Goal: Task Accomplishment & Management: Manage account settings

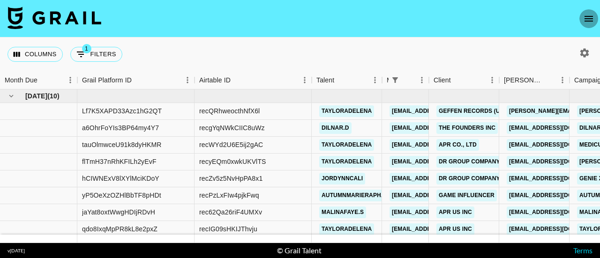
click at [583, 19] on button "open drawer" at bounding box center [588, 18] width 19 height 19
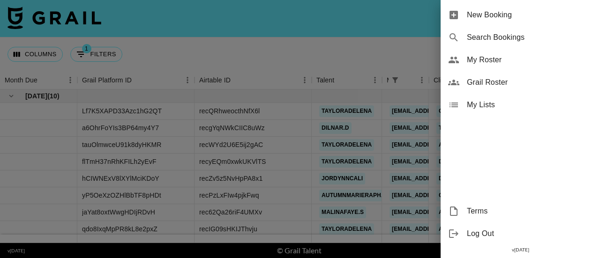
click at [497, 68] on div "My Roster" at bounding box center [520, 60] width 159 height 22
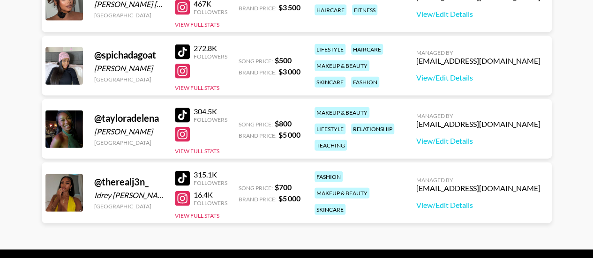
scroll to position [1071, 0]
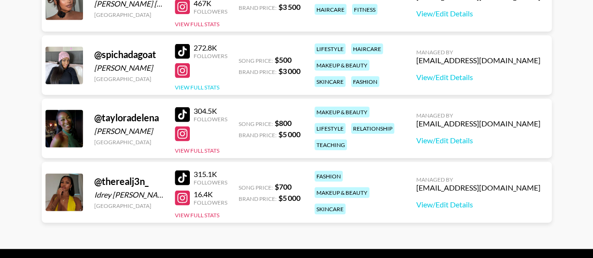
click at [214, 85] on button "View Full Stats" at bounding box center [197, 87] width 45 height 7
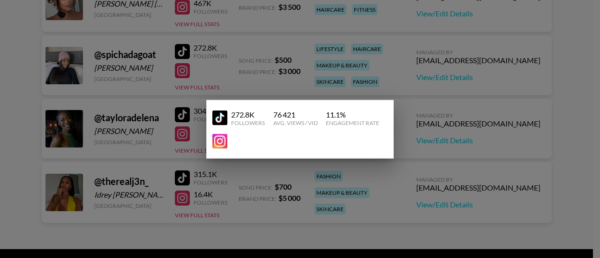
click at [339, 76] on div at bounding box center [300, 129] width 600 height 258
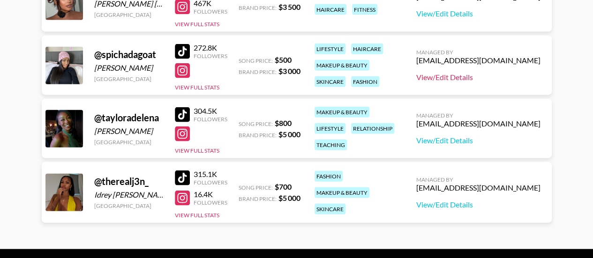
click at [475, 75] on link "View/Edit Details" at bounding box center [478, 77] width 124 height 9
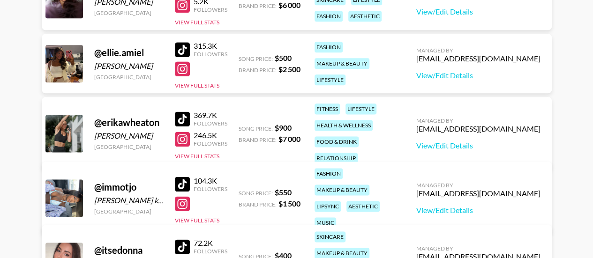
scroll to position [547, 0]
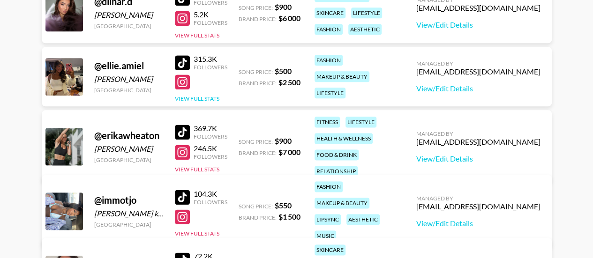
click at [202, 97] on button "View Full Stats" at bounding box center [197, 98] width 45 height 7
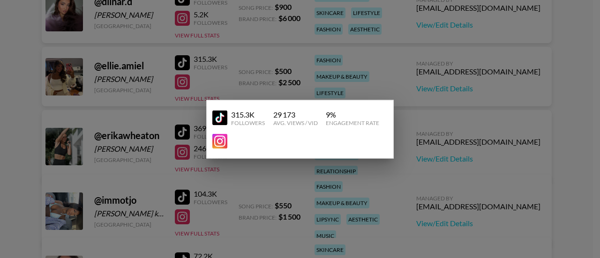
click at [324, 69] on div at bounding box center [300, 129] width 600 height 258
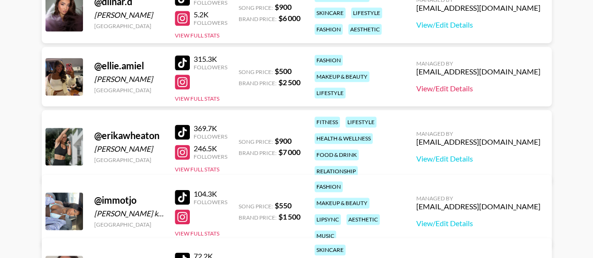
click at [454, 88] on link "View/Edit Details" at bounding box center [478, 88] width 124 height 9
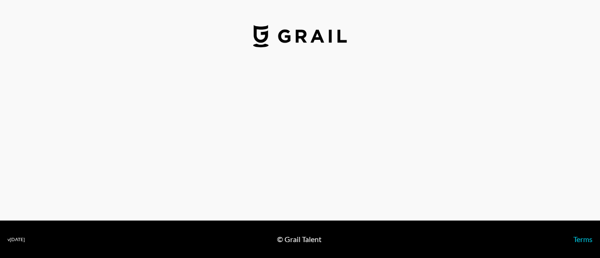
select select "USD"
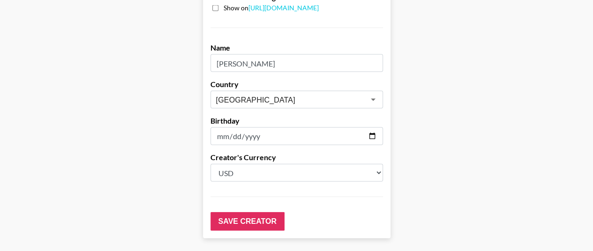
scroll to position [1003, 0]
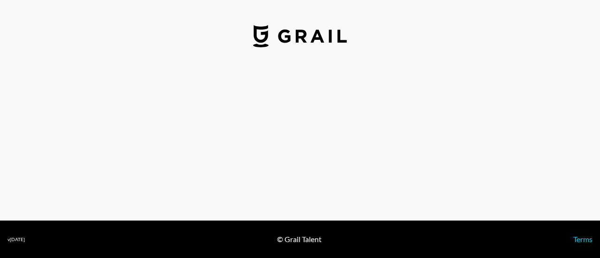
select select "USD"
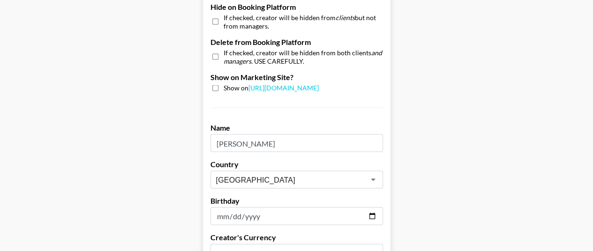
scroll to position [983, 0]
